Goal: Check status: Check status

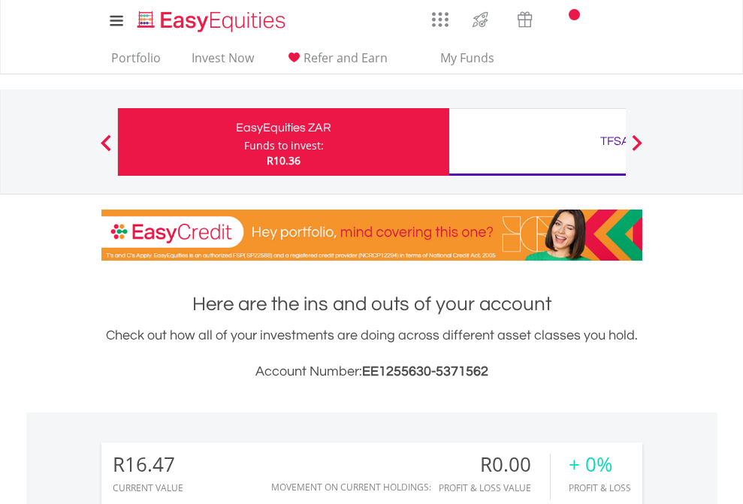
click at [244, 142] on div "Funds to invest:" at bounding box center [284, 145] width 80 height 15
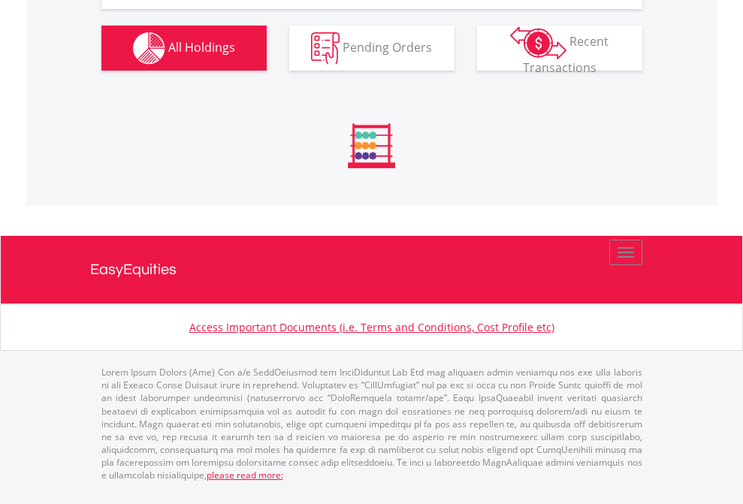
scroll to position [144, 236]
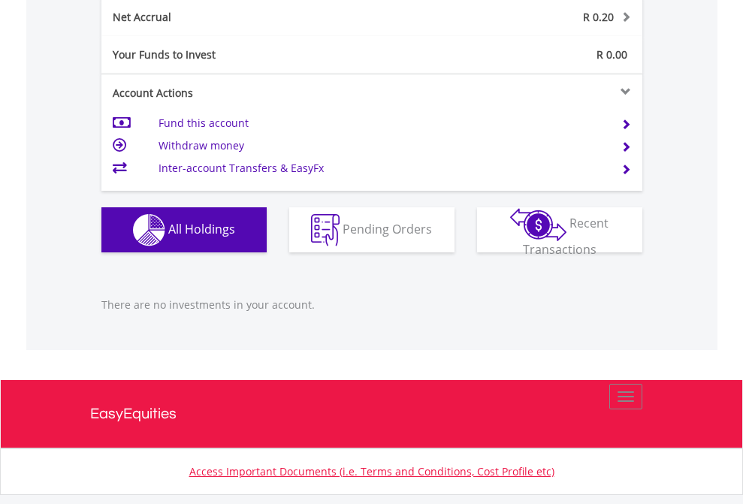
scroll to position [1523, 0]
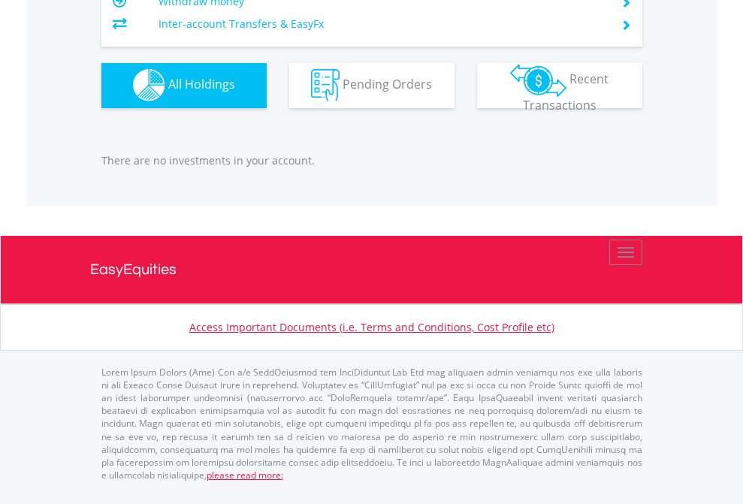
scroll to position [144, 236]
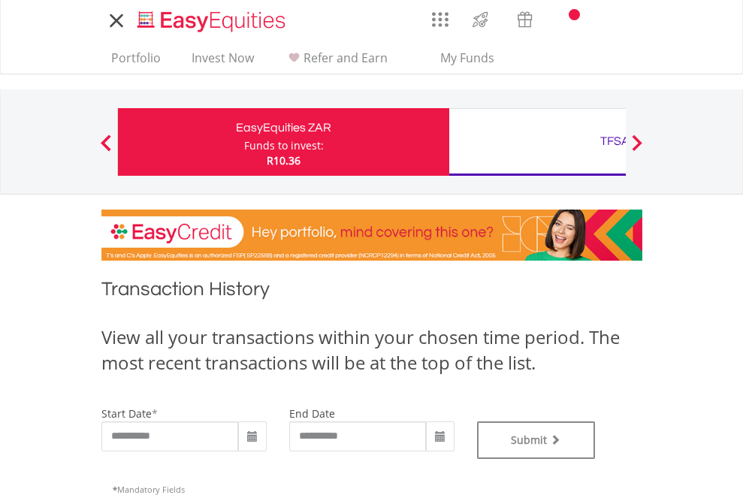
type input "**********"
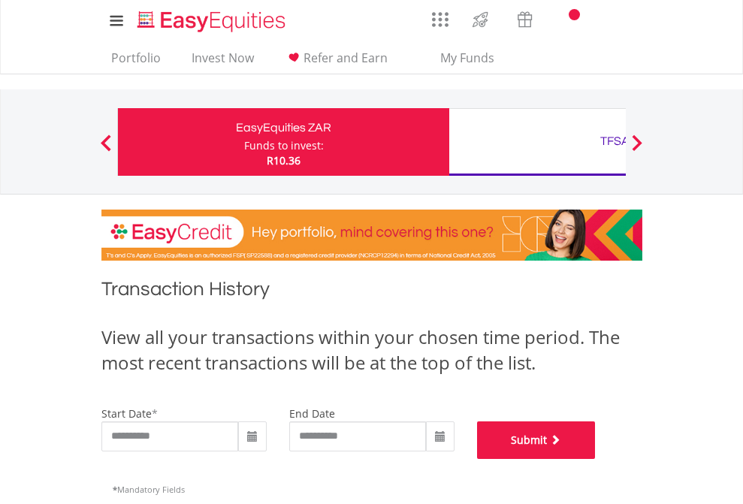
click at [596, 459] on button "Submit" at bounding box center [536, 441] width 119 height 38
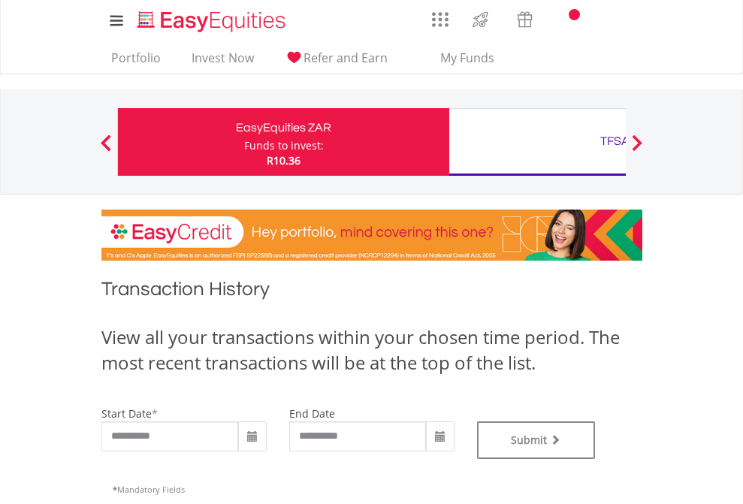
click at [537, 142] on div "TFSA" at bounding box center [614, 141] width 313 height 21
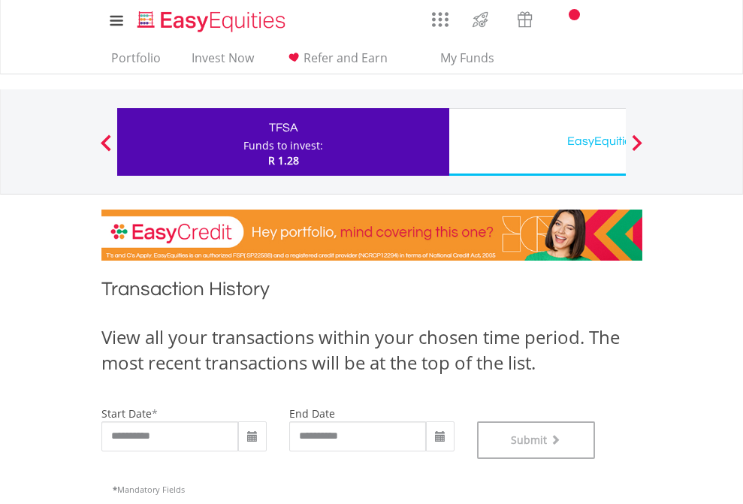
scroll to position [609, 0]
click at [537, 142] on div "EasyEquities USD" at bounding box center [614, 141] width 313 height 21
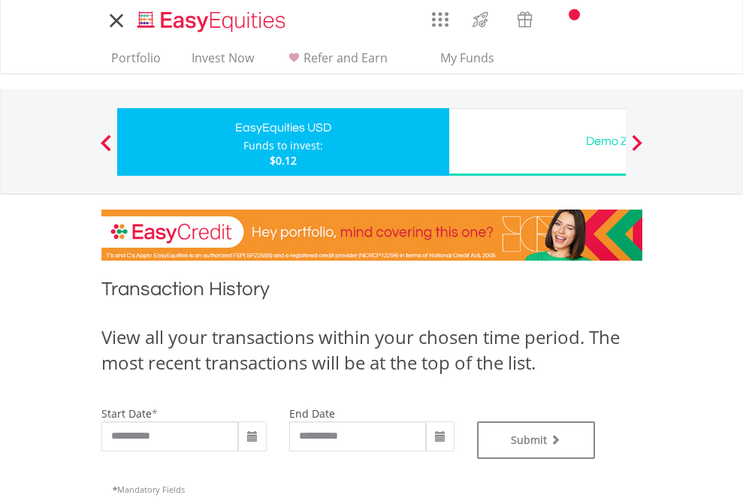
type input "**********"
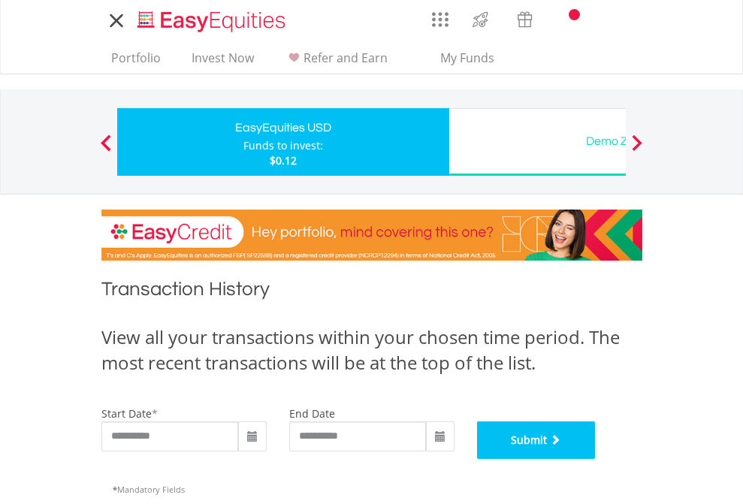
click at [596, 459] on button "Submit" at bounding box center [536, 441] width 119 height 38
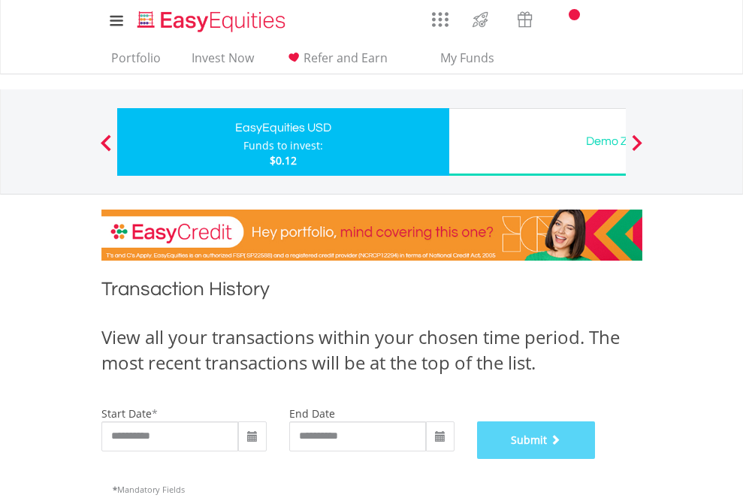
scroll to position [609, 0]
